Goal: Task Accomplishment & Management: Manage account settings

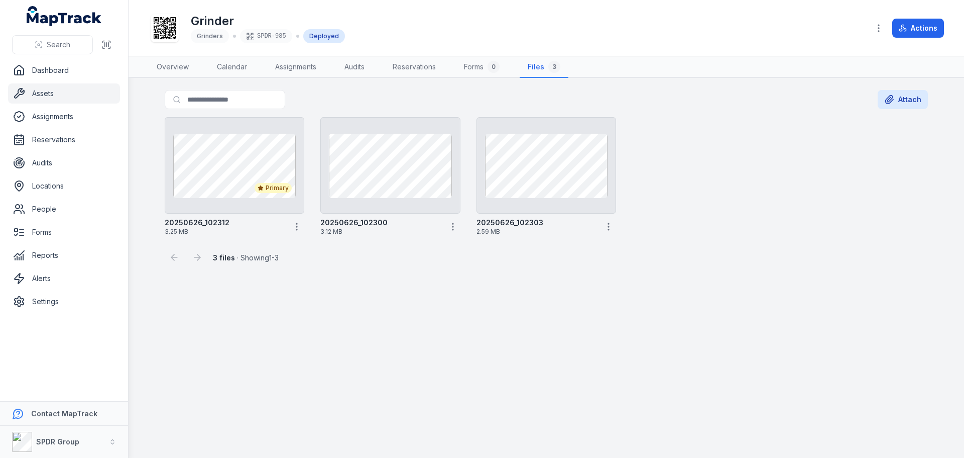
click at [34, 93] on link "Assets" at bounding box center [64, 93] width 112 height 20
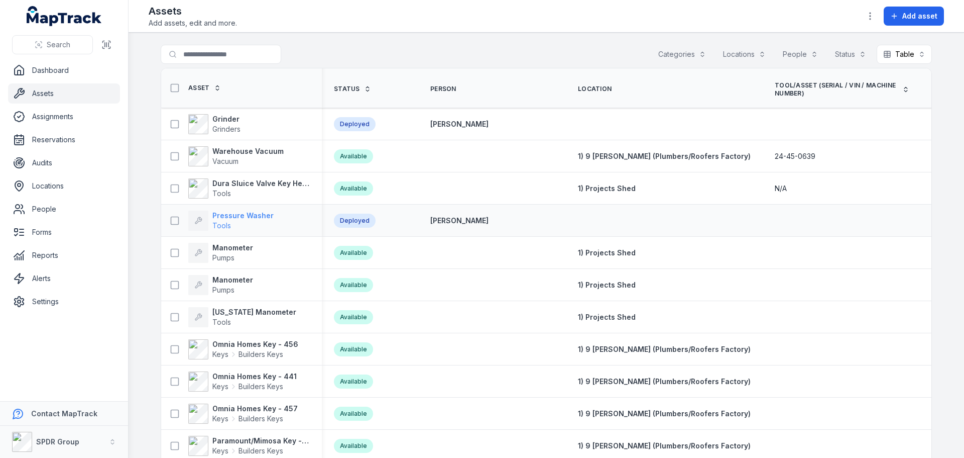
click at [248, 216] on strong "Pressure Washer" at bounding box center [242, 215] width 61 height 10
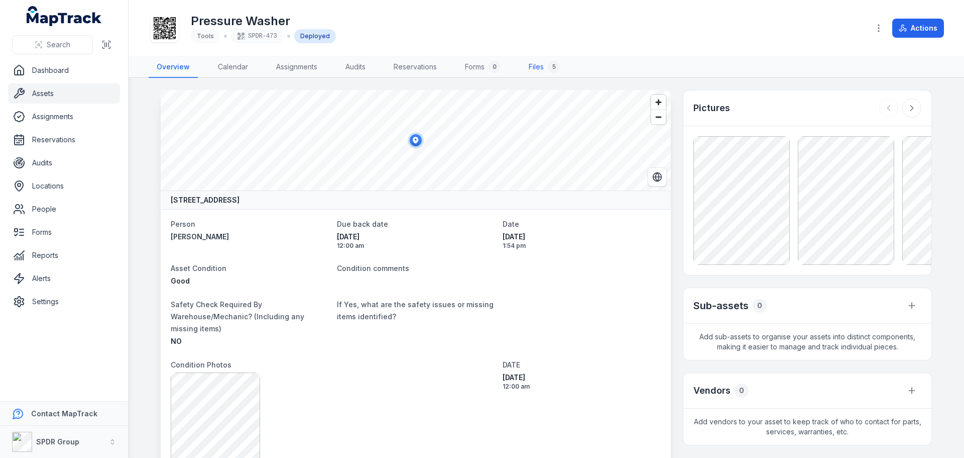
click at [539, 66] on link "Files 5" at bounding box center [544, 67] width 47 height 21
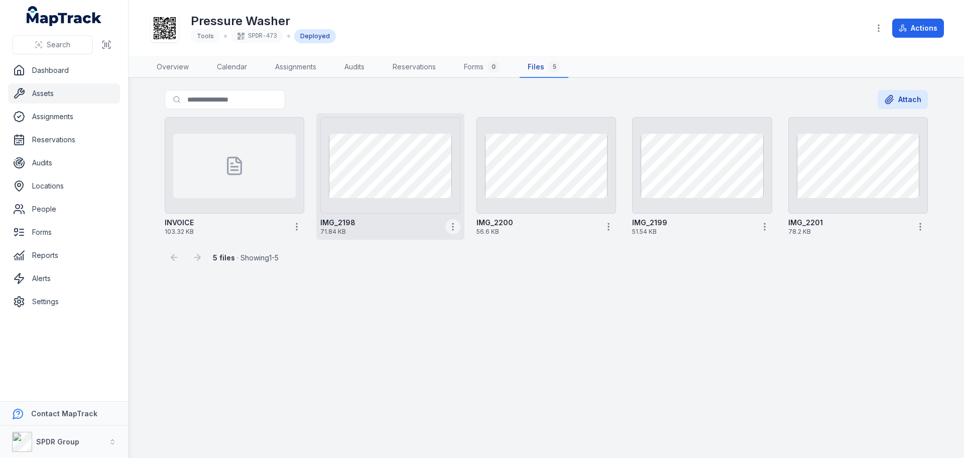
click at [455, 225] on icon "button" at bounding box center [453, 226] width 10 height 10
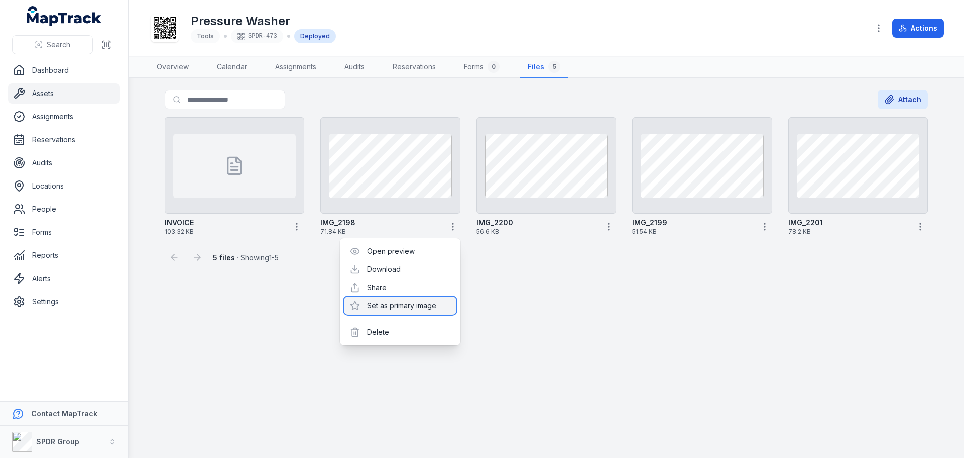
click at [414, 308] on div "Set as primary image" at bounding box center [400, 305] width 112 height 18
